Goal: Task Accomplishment & Management: Use online tool/utility

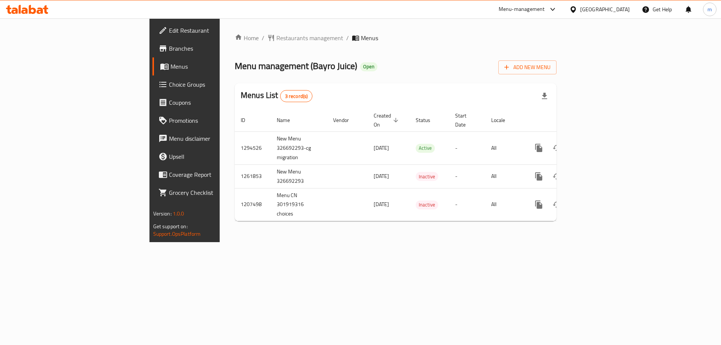
click at [169, 45] on span "Branches" at bounding box center [216, 48] width 95 height 9
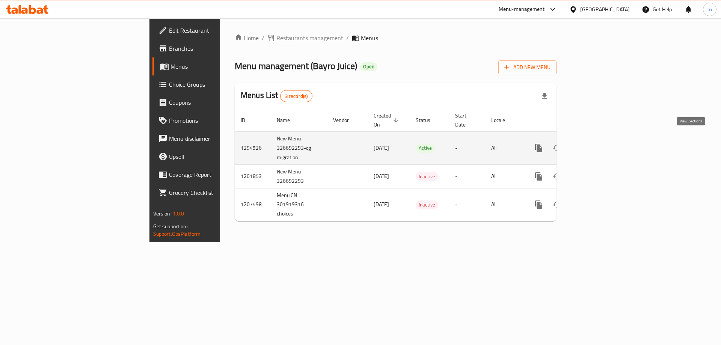
click at [598, 144] on icon "enhanced table" at bounding box center [593, 148] width 9 height 9
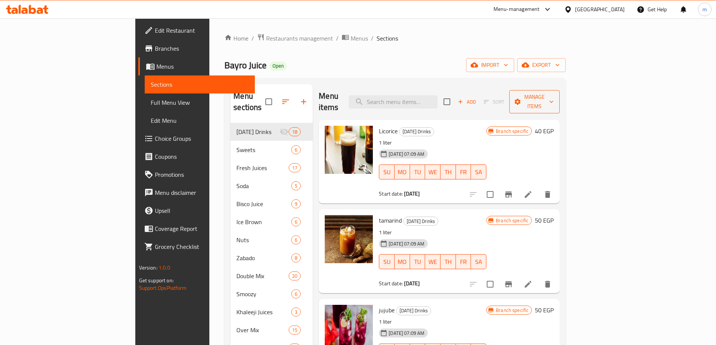
click at [553, 97] on span "Manage items" at bounding box center [534, 101] width 38 height 19
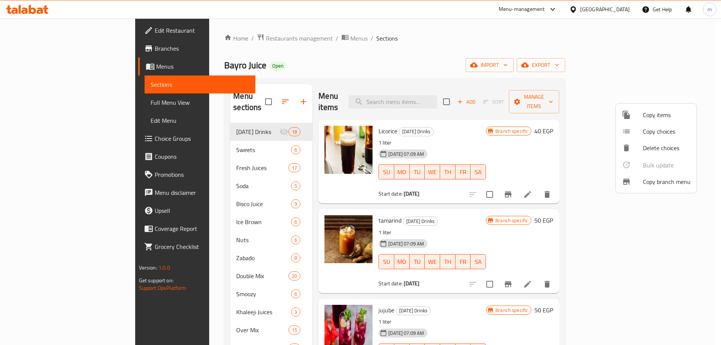
click at [667, 185] on span "Copy branch menu" at bounding box center [667, 181] width 48 height 9
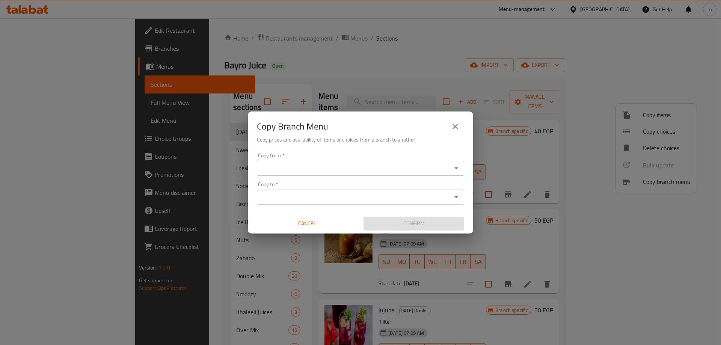
click at [437, 174] on div "Copy from *" at bounding box center [360, 168] width 207 height 15
drag, startPoint x: 462, startPoint y: 171, endPoint x: 458, endPoint y: 173, distance: 5.1
click at [461, 171] on div "Copy from *" at bounding box center [360, 168] width 207 height 15
click at [456, 173] on button "Open" at bounding box center [456, 168] width 11 height 11
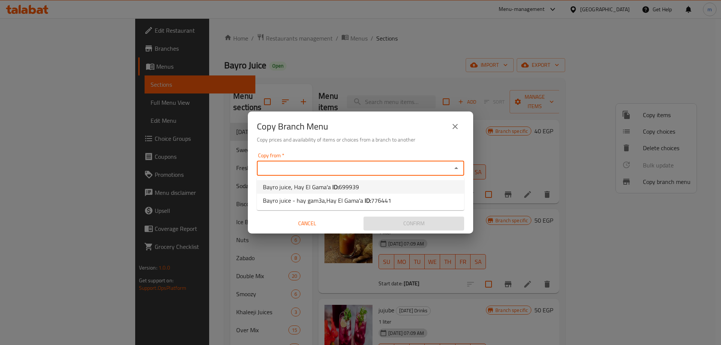
click at [398, 188] on li "Bayro juice, Hay El Gama'a ID: 699939" at bounding box center [360, 187] width 207 height 14
type input "Bayro juice, Hay El Gama'a"
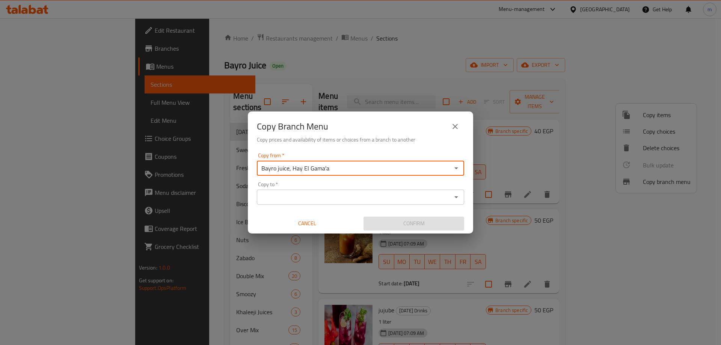
click at [421, 198] on input "Copy to   *" at bounding box center [354, 197] width 190 height 11
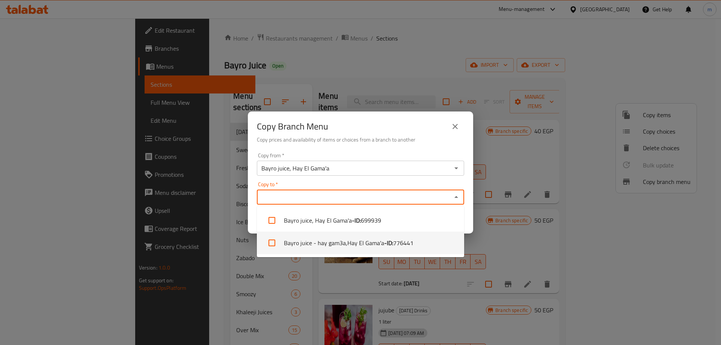
click at [409, 241] on span "776441" at bounding box center [403, 243] width 20 height 9
checkbox input "true"
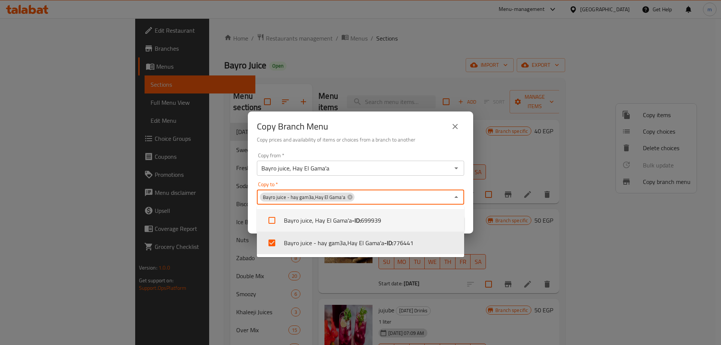
click at [409, 179] on div "Copy from   * Bayro juice, Hay El Gama'a Copy from * Copy to   * Bayro juice - …" at bounding box center [360, 192] width 225 height 84
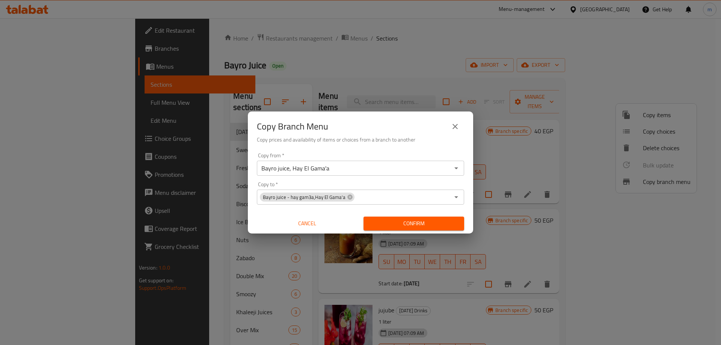
click at [423, 224] on span "Confirm" at bounding box center [414, 223] width 89 height 9
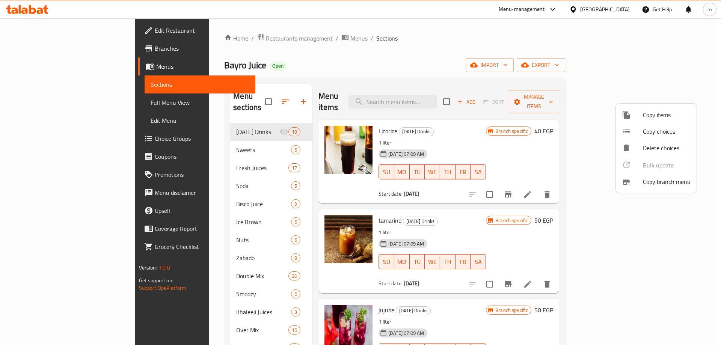
click at [45, 52] on div at bounding box center [360, 172] width 721 height 345
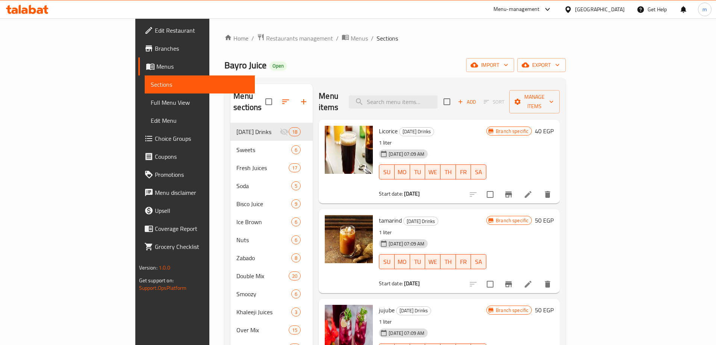
click at [155, 50] on span "Branches" at bounding box center [202, 48] width 94 height 9
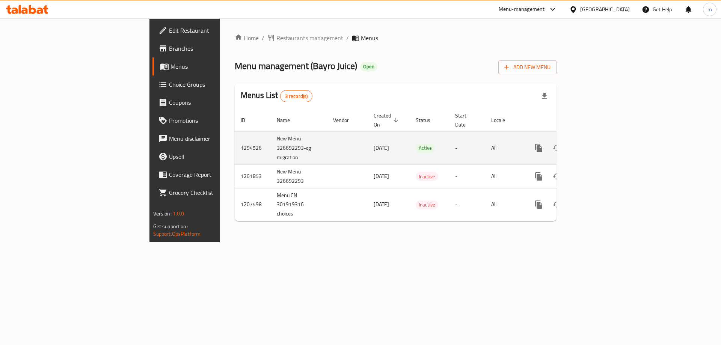
drag, startPoint x: 275, startPoint y: 141, endPoint x: 307, endPoint y: 139, distance: 32.7
click at [368, 139] on td "[DATE]" at bounding box center [389, 147] width 42 height 33
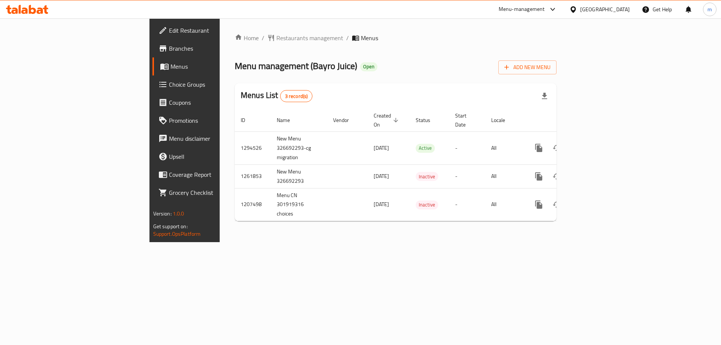
click at [328, 242] on div "Home / Restaurants management / Menus Menu management ( Bayro Juice ) Open Add …" at bounding box center [396, 130] width 352 height 224
click at [171, 66] on span "Menus" at bounding box center [218, 66] width 94 height 9
click at [169, 45] on span "Branches" at bounding box center [216, 48] width 95 height 9
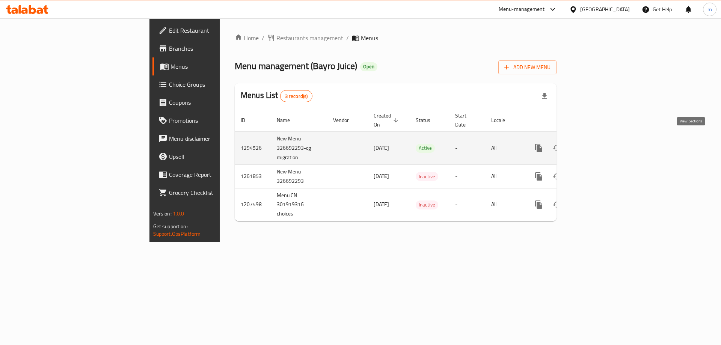
click at [597, 145] on icon "enhanced table" at bounding box center [593, 148] width 7 height 7
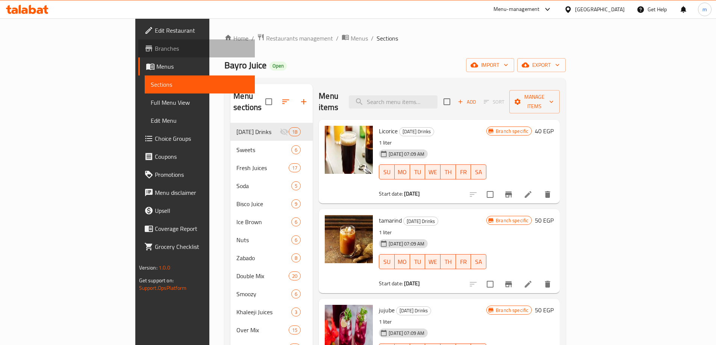
click at [155, 51] on span "Branches" at bounding box center [202, 48] width 94 height 9
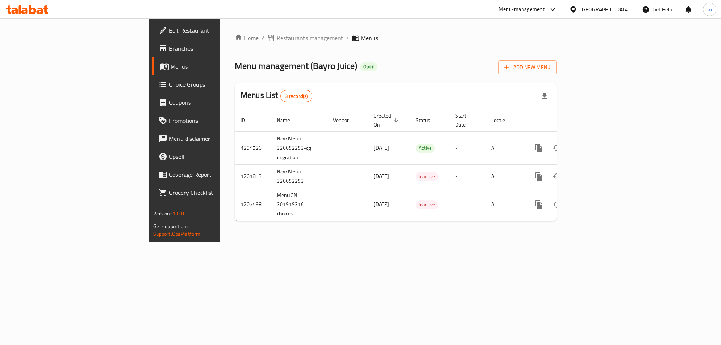
click at [169, 51] on span "Branches" at bounding box center [216, 48] width 95 height 9
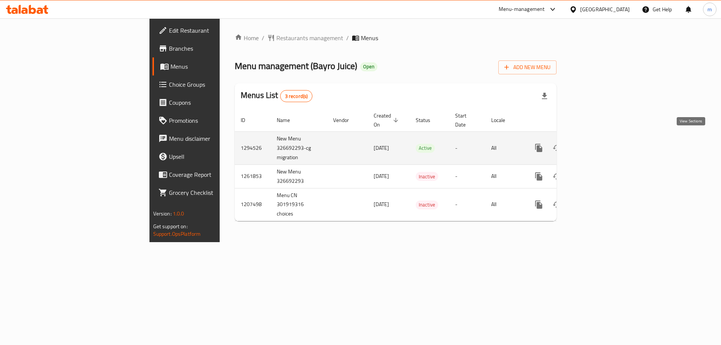
click at [598, 144] on icon "enhanced table" at bounding box center [593, 148] width 9 height 9
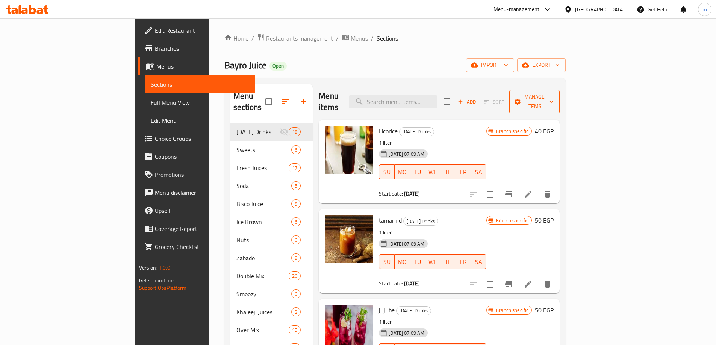
click at [553, 98] on span "Manage items" at bounding box center [534, 101] width 38 height 19
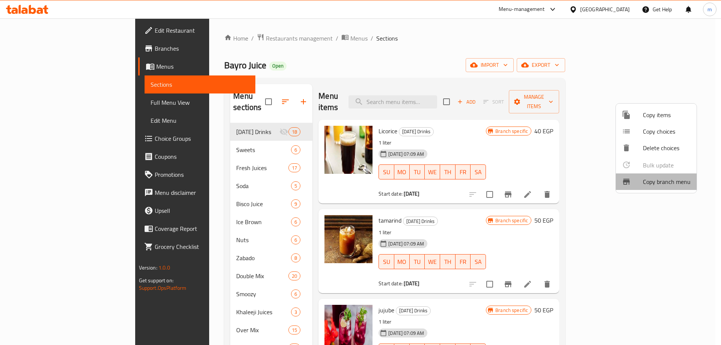
click at [663, 186] on span "Copy branch menu" at bounding box center [667, 181] width 48 height 9
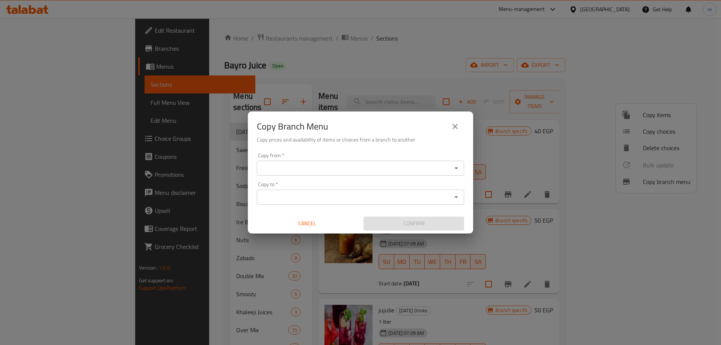
click at [402, 161] on div "Copy from *" at bounding box center [360, 168] width 207 height 15
click at [392, 166] on input "Copy from   *" at bounding box center [354, 168] width 190 height 11
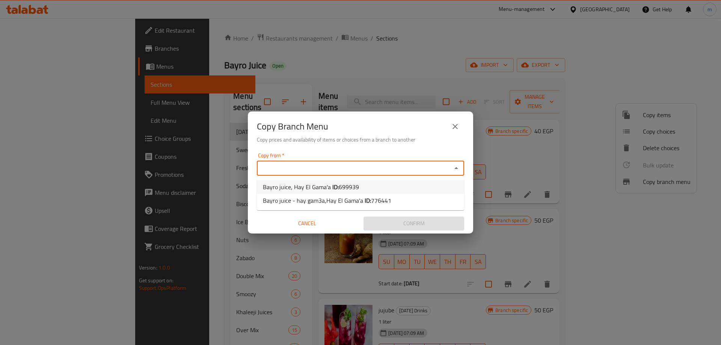
click at [357, 190] on span "699939" at bounding box center [349, 186] width 20 height 11
type input "Bayro juice, Hay El Gama'a"
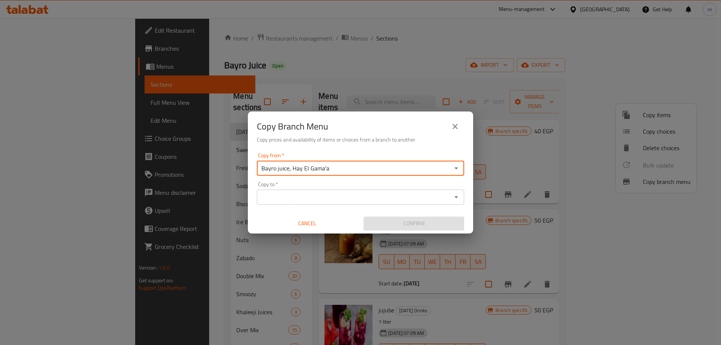
click at [357, 193] on input "Copy to   *" at bounding box center [354, 197] width 190 height 11
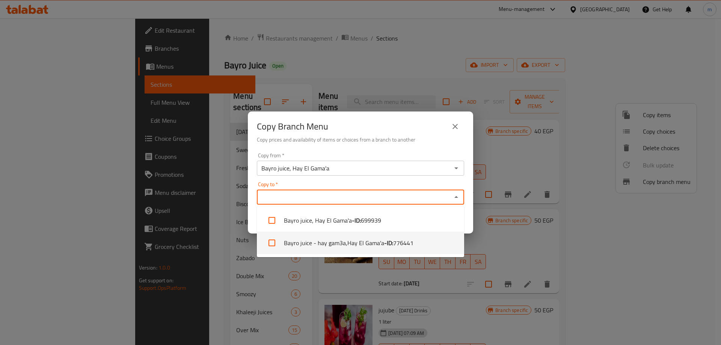
click at [362, 244] on li "Bayro juice - hay gam3a,Hay El Gama'a - ID: 776441" at bounding box center [360, 243] width 207 height 23
checkbox input "true"
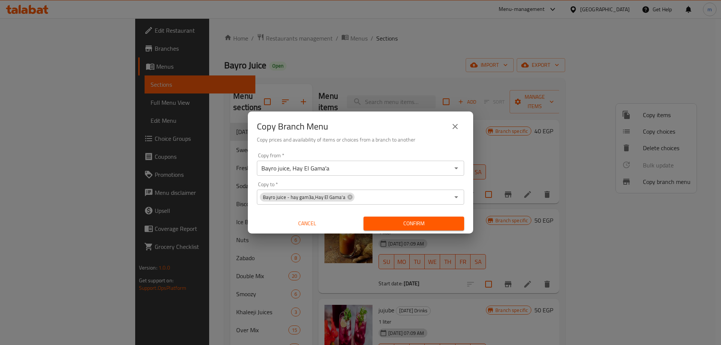
click at [249, 217] on div "Copy from   * Bayro juice, Hay El Gama'a Copy from * Copy to   * Bayro juice - …" at bounding box center [360, 192] width 225 height 84
click at [458, 129] on icon "close" at bounding box center [455, 126] width 9 height 9
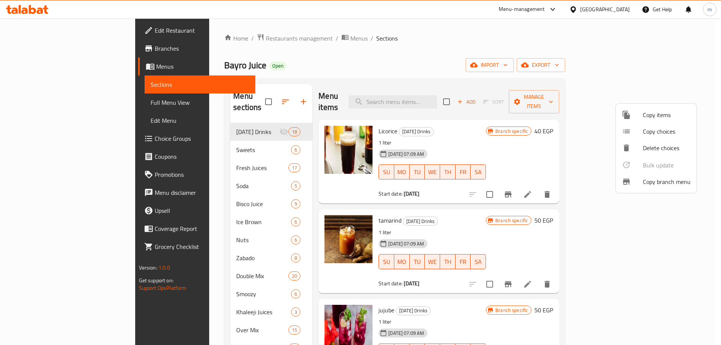
click at [61, 51] on div at bounding box center [360, 172] width 721 height 345
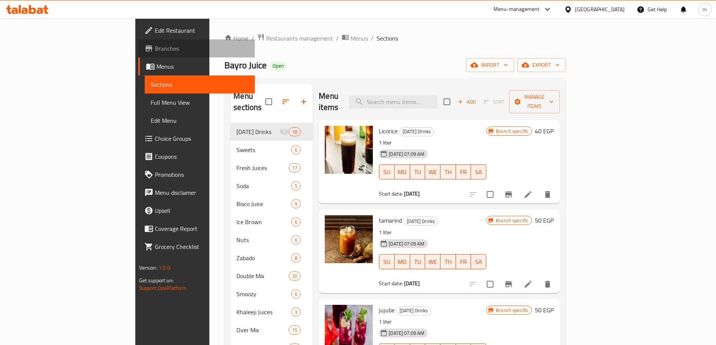
click at [155, 51] on span "Branches" at bounding box center [202, 48] width 94 height 9
